Goal: Check status: Check status

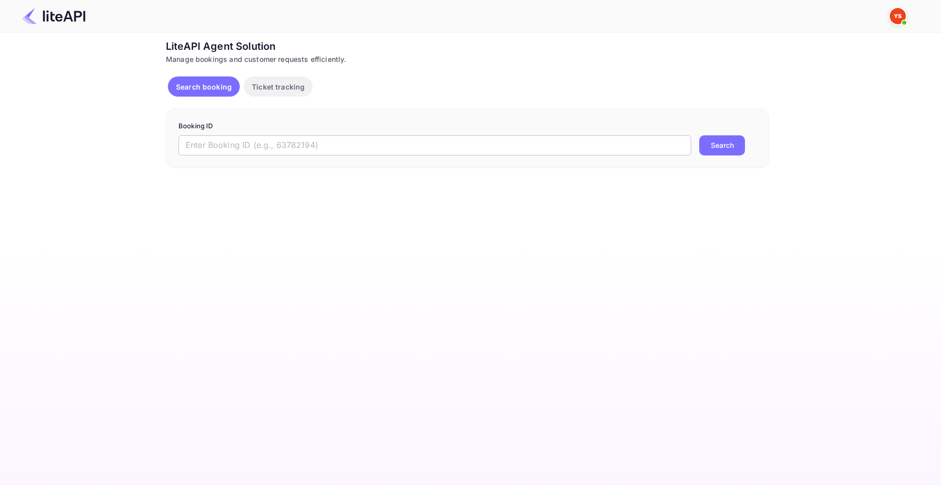
click at [419, 147] on input "text" at bounding box center [435, 145] width 513 height 20
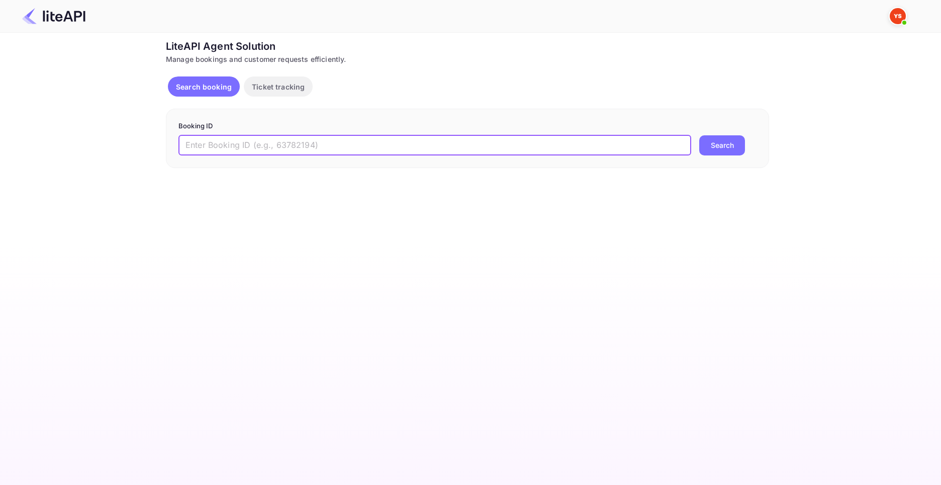
paste input "9128620"
type input "9128620"
click at [699, 135] on button "Search" at bounding box center [722, 145] width 46 height 20
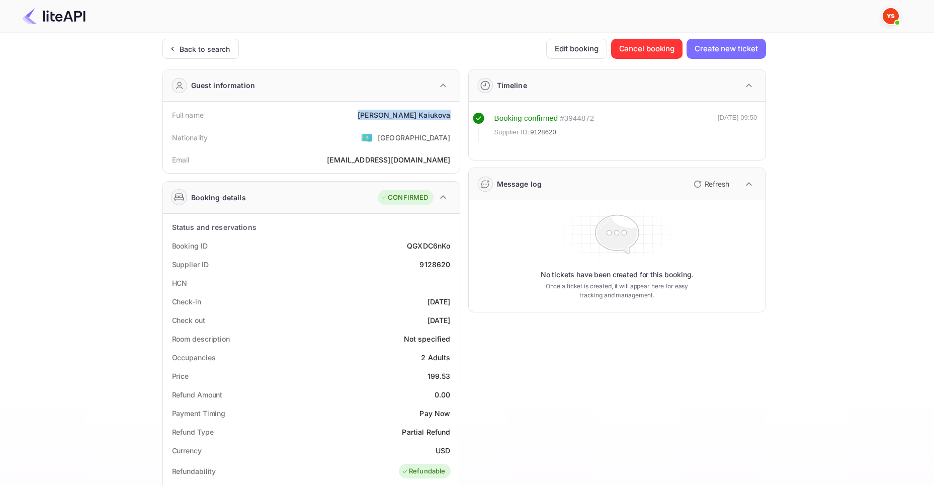
drag, startPoint x: 393, startPoint y: 114, endPoint x: 455, endPoint y: 113, distance: 61.9
click at [455, 113] on div "Full name [PERSON_NAME]" at bounding box center [311, 115] width 289 height 19
copy div "[PERSON_NAME]"
drag, startPoint x: 427, startPoint y: 377, endPoint x: 453, endPoint y: 380, distance: 25.3
click at [453, 380] on div "Price 199.53" at bounding box center [311, 376] width 289 height 19
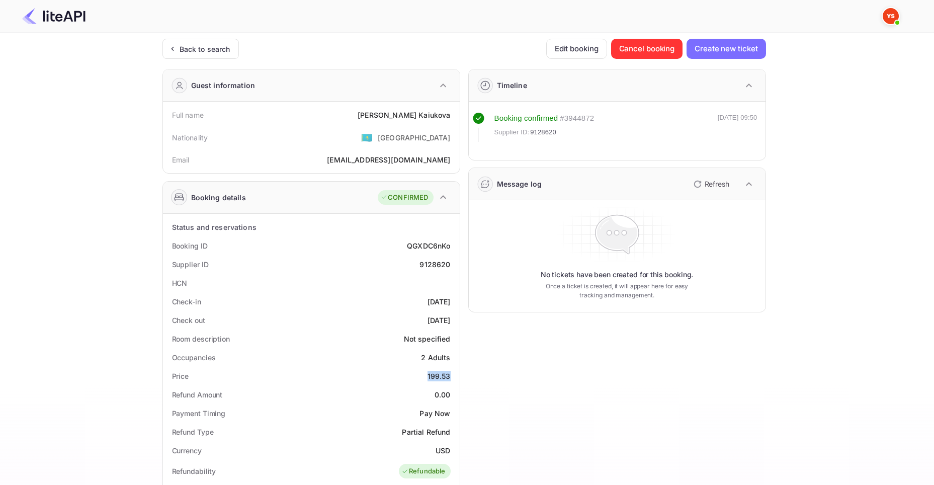
copy div "199.53"
drag, startPoint x: 436, startPoint y: 449, endPoint x: 449, endPoint y: 445, distance: 12.9
click at [451, 450] on div "Currency USD" at bounding box center [311, 450] width 289 height 19
copy div "USD"
click at [200, 49] on div "Back to search" at bounding box center [205, 49] width 51 height 11
